Goal: Complete application form

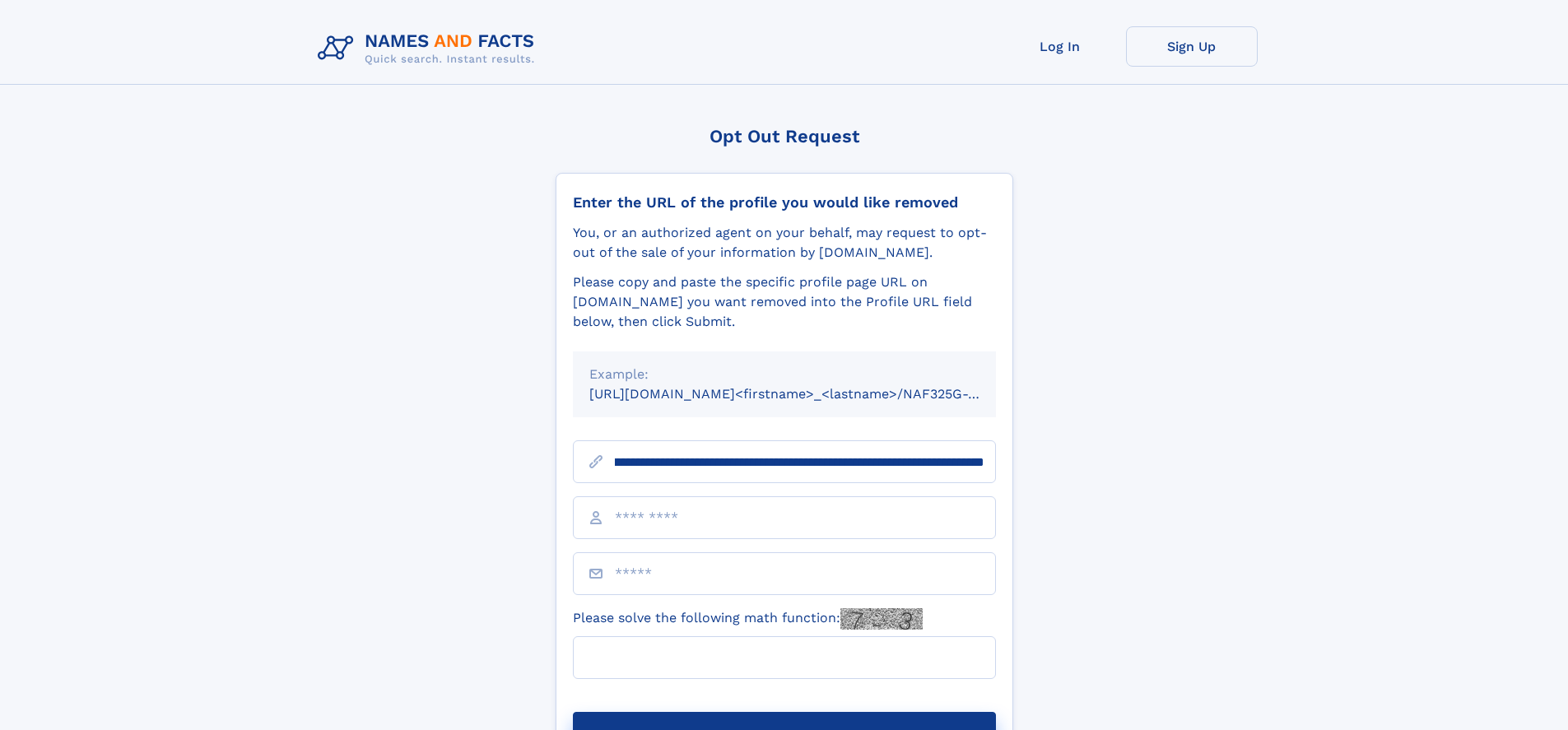
scroll to position [0, 203]
type input "**********"
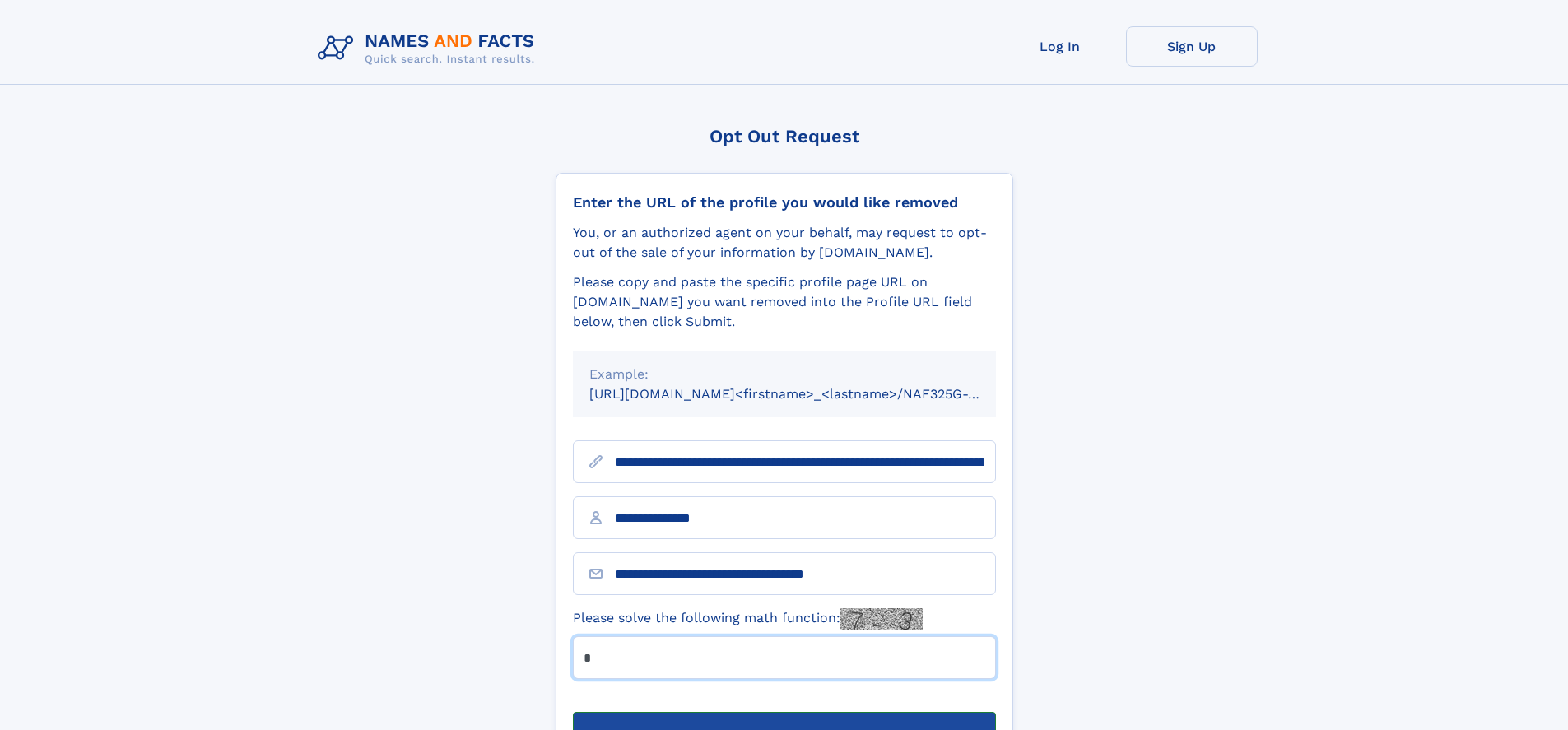
type input "*"
click at [784, 712] on button "Submit Opt Out Request" at bounding box center [784, 738] width 423 height 52
